Goal: Find specific page/section: Find specific page/section

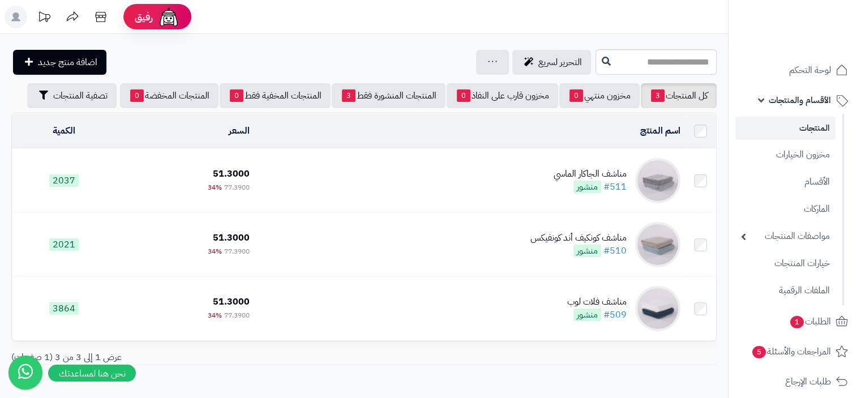
click at [815, 128] on link "المنتجات" at bounding box center [785, 128] width 100 height 23
click at [822, 124] on link "المنتجات" at bounding box center [785, 128] width 100 height 23
click at [797, 100] on span "الأقسام والمنتجات" at bounding box center [799, 100] width 62 height 16
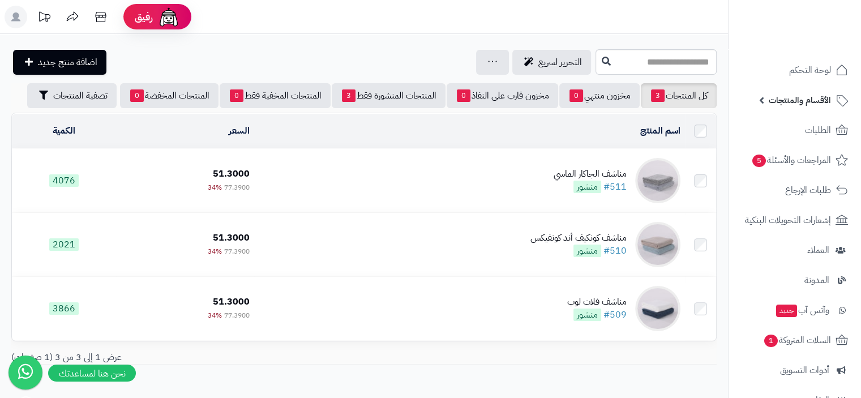
click at [799, 101] on span "الأقسام والمنتجات" at bounding box center [799, 100] width 62 height 16
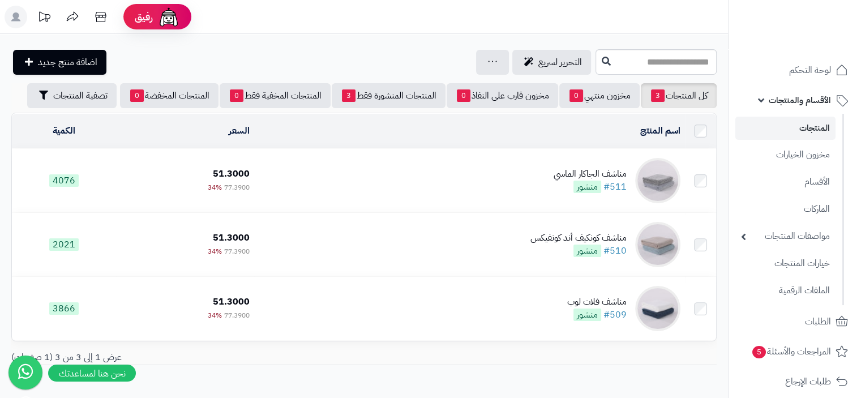
click at [814, 127] on link "المنتجات" at bounding box center [785, 128] width 100 height 23
click at [105, 20] on icon at bounding box center [100, 17] width 11 height 10
